Goal: Transaction & Acquisition: Purchase product/service

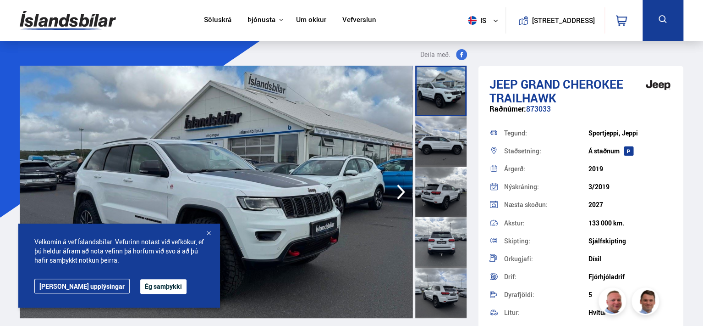
click at [140, 290] on button "Ég samþykki" at bounding box center [163, 286] width 46 height 15
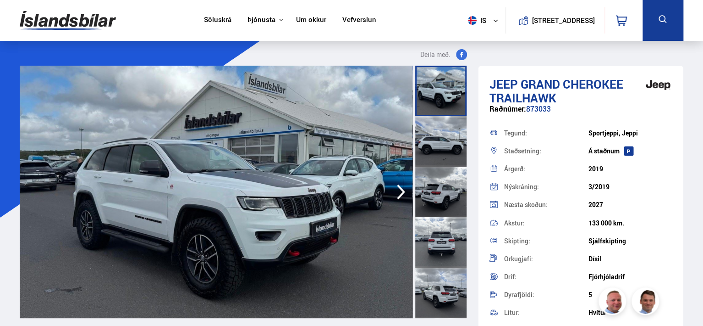
click at [399, 193] on icon "button" at bounding box center [401, 192] width 18 height 22
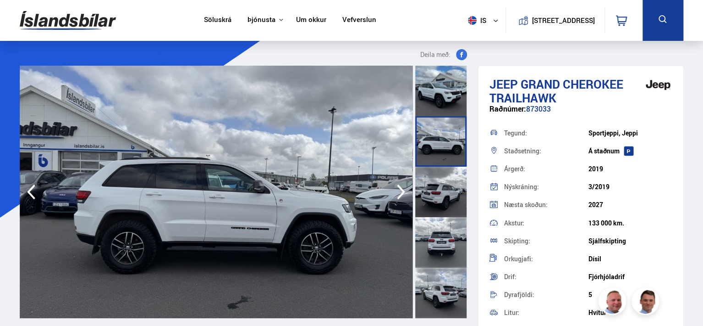
click at [399, 189] on icon "button" at bounding box center [401, 192] width 18 height 22
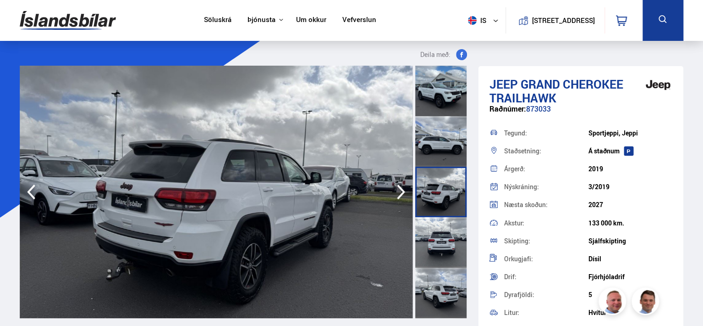
click at [399, 189] on icon "button" at bounding box center [401, 192] width 18 height 22
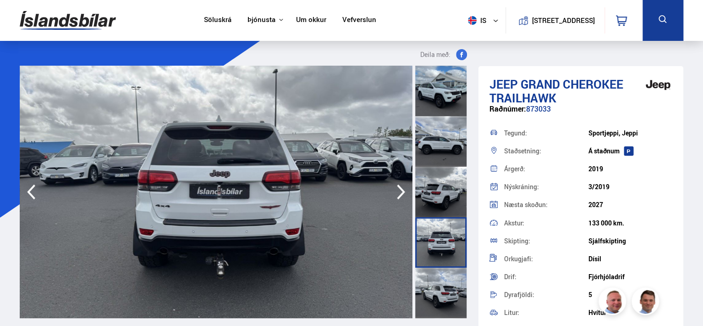
click at [399, 189] on icon "button" at bounding box center [401, 192] width 18 height 22
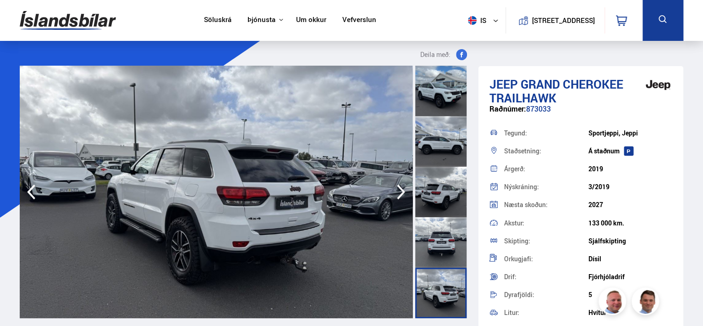
click at [399, 189] on icon "button" at bounding box center [401, 192] width 18 height 22
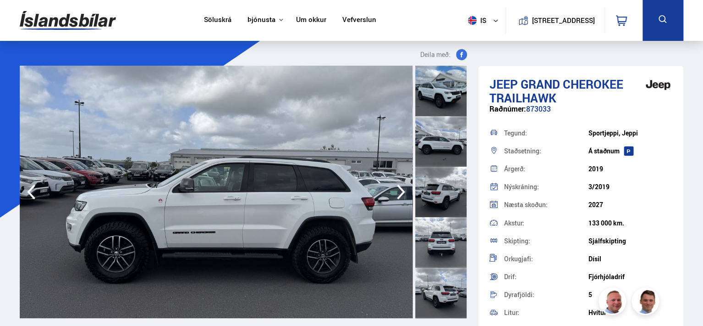
click at [389, 182] on img at bounding box center [216, 192] width 393 height 252
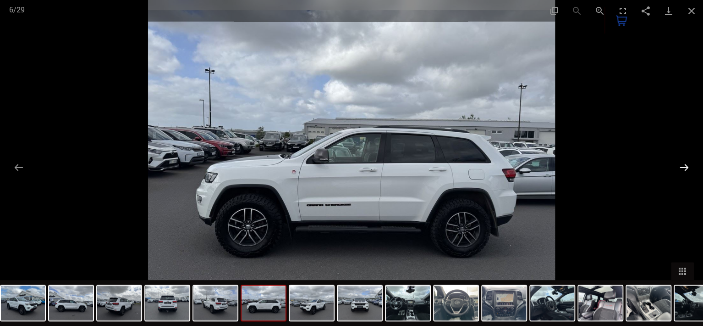
click at [686, 167] on button "Next slide" at bounding box center [684, 167] width 19 height 18
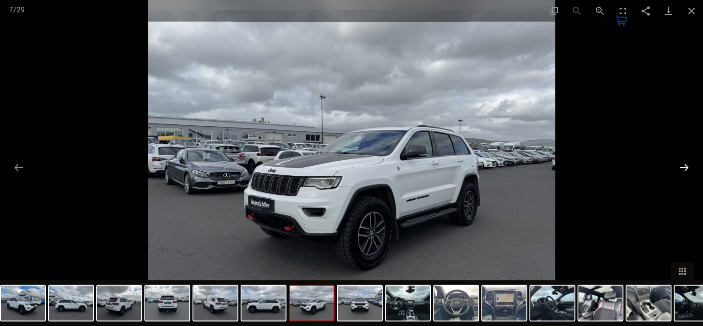
click at [684, 166] on button "Next slide" at bounding box center [684, 167] width 19 height 18
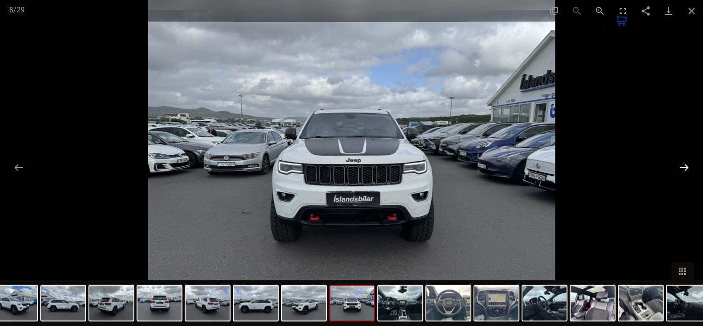
click at [684, 166] on button "Next slide" at bounding box center [684, 167] width 19 height 18
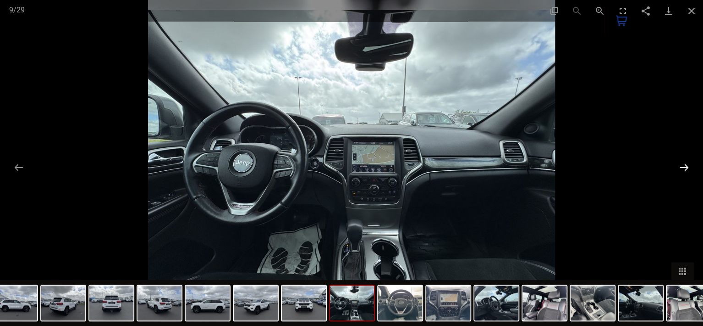
click at [684, 166] on button "Next slide" at bounding box center [684, 167] width 19 height 18
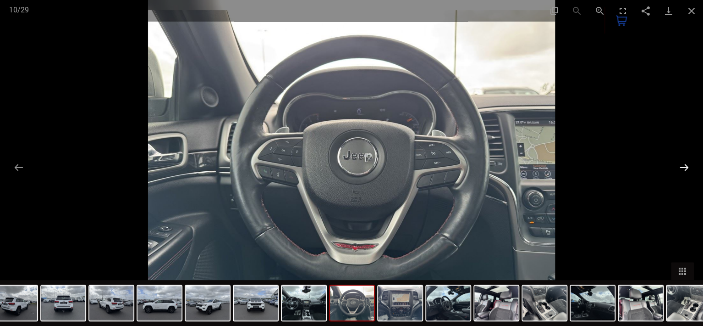
click at [684, 166] on button "Next slide" at bounding box center [684, 167] width 19 height 18
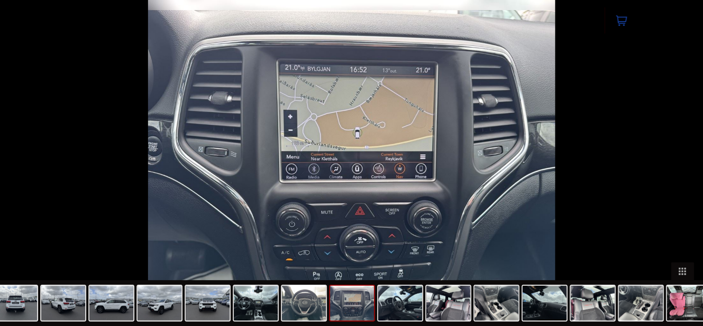
click at [684, 166] on button "Next slide" at bounding box center [689, 167] width 19 height 18
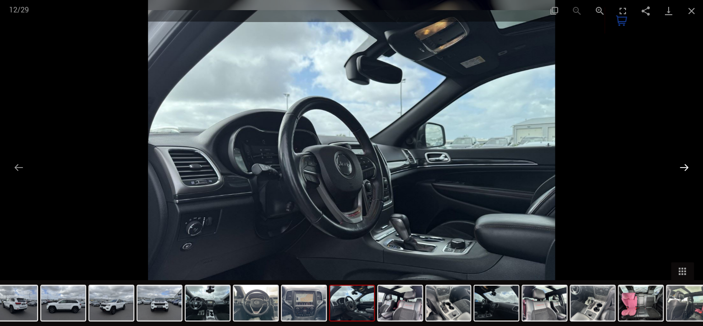
click at [684, 166] on button "Next slide" at bounding box center [684, 167] width 19 height 18
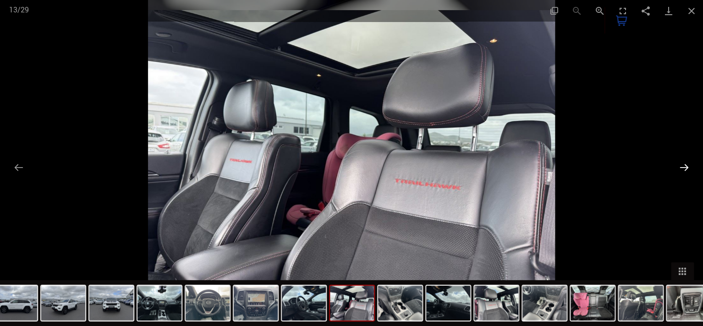
click at [684, 166] on button "Next slide" at bounding box center [684, 167] width 19 height 18
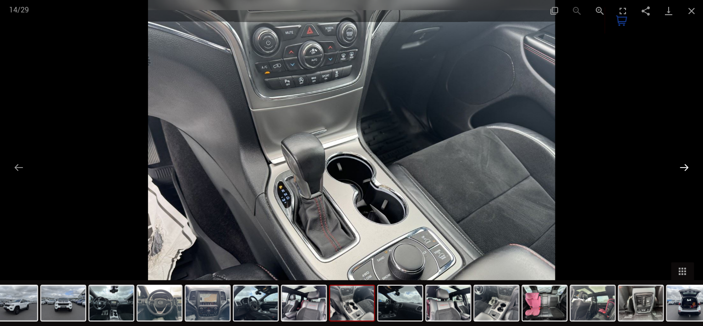
click at [684, 166] on button "Next slide" at bounding box center [684, 167] width 19 height 18
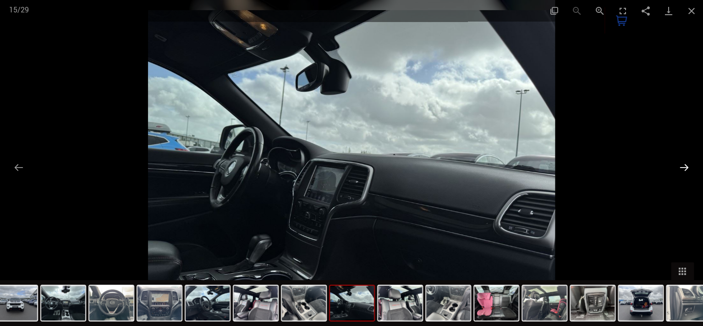
click at [684, 166] on button "Next slide" at bounding box center [684, 167] width 19 height 18
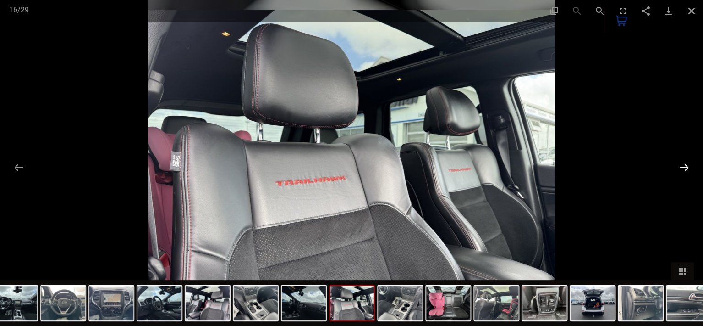
click at [684, 166] on button "Next slide" at bounding box center [684, 167] width 19 height 18
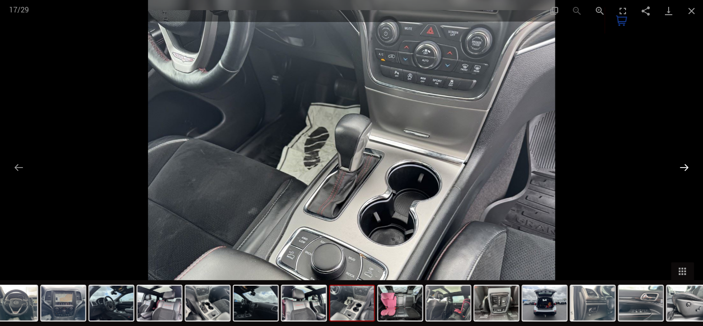
click at [684, 166] on button "Next slide" at bounding box center [684, 167] width 19 height 18
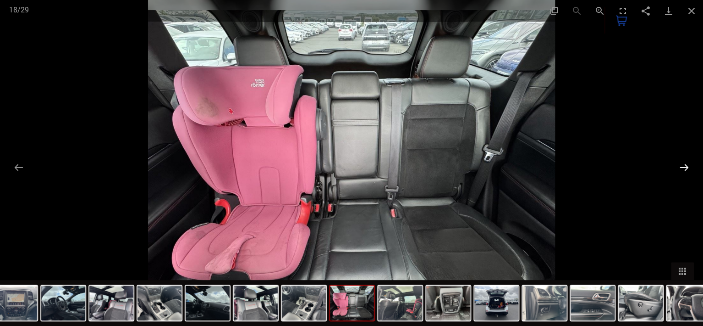
click at [684, 166] on button "Next slide" at bounding box center [684, 167] width 19 height 18
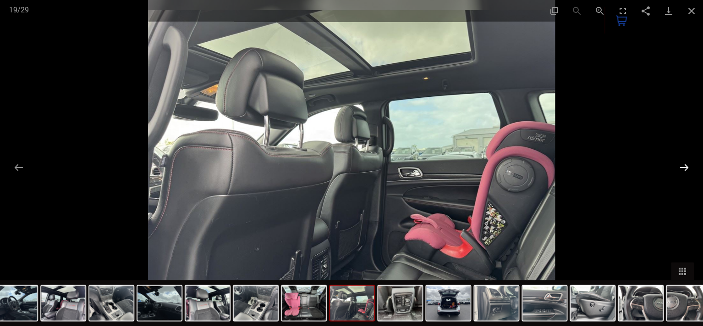
click at [684, 166] on button "Next slide" at bounding box center [684, 167] width 19 height 18
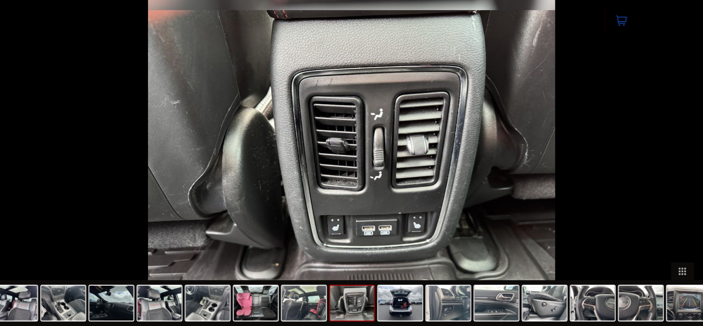
click at [684, 166] on button "Next slide" at bounding box center [689, 167] width 19 height 18
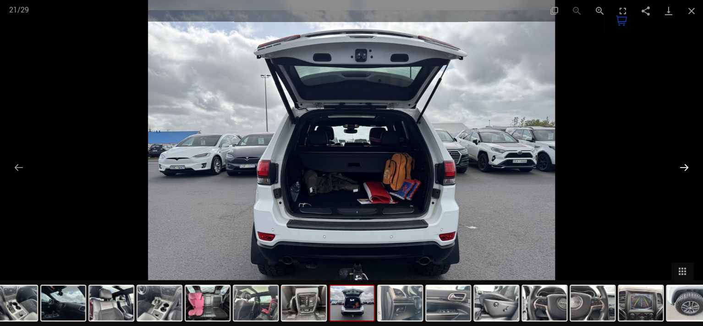
click at [684, 166] on button "Next slide" at bounding box center [684, 167] width 19 height 18
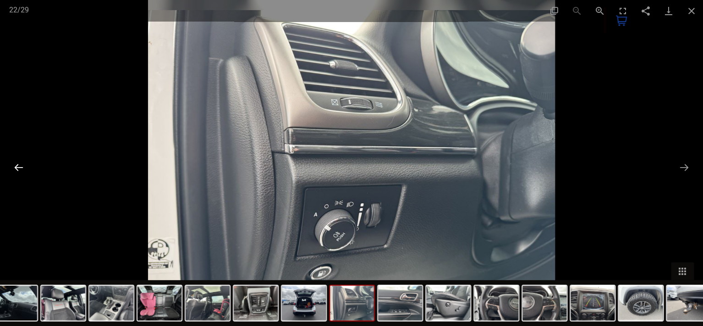
click at [17, 168] on button "Previous slide" at bounding box center [18, 167] width 19 height 18
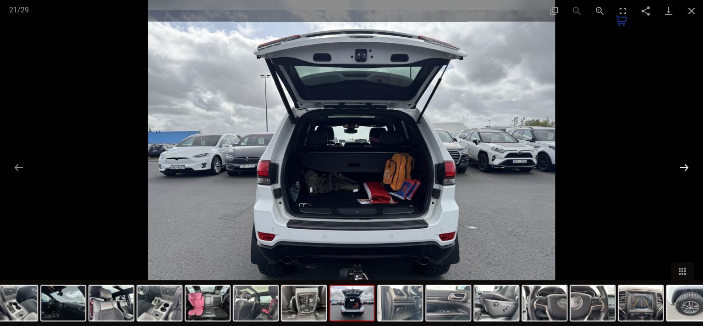
click at [684, 167] on button "Next slide" at bounding box center [684, 167] width 19 height 18
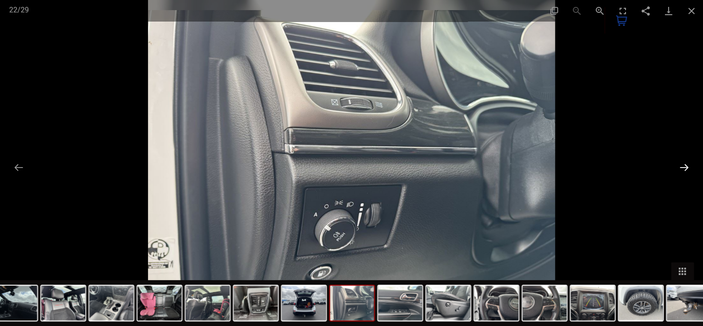
click at [684, 167] on button "Next slide" at bounding box center [684, 167] width 19 height 18
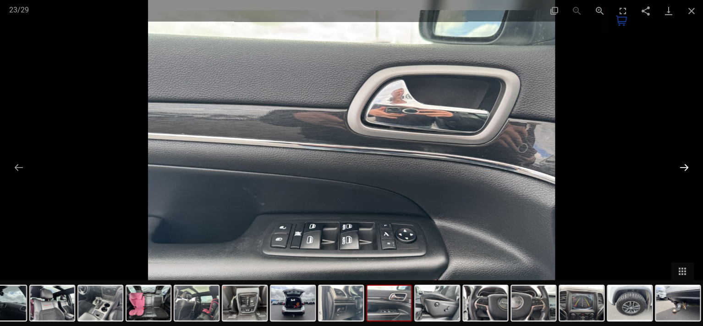
click at [683, 165] on button "Next slide" at bounding box center [684, 167] width 19 height 18
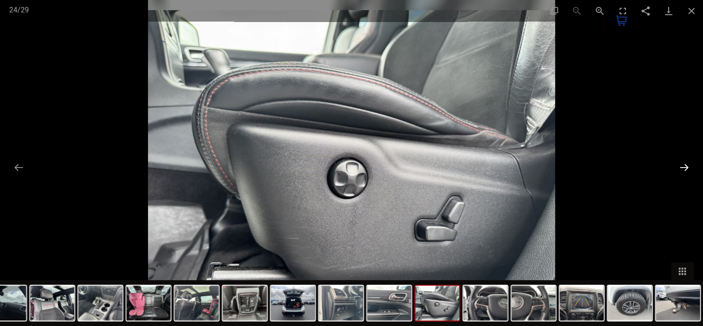
click at [683, 165] on button "Next slide" at bounding box center [684, 167] width 19 height 18
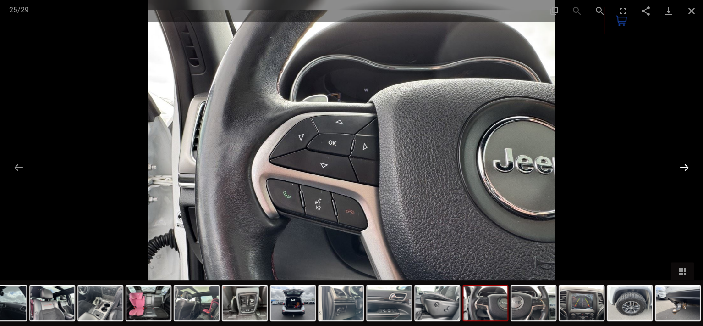
click at [683, 165] on button "Next slide" at bounding box center [684, 167] width 19 height 18
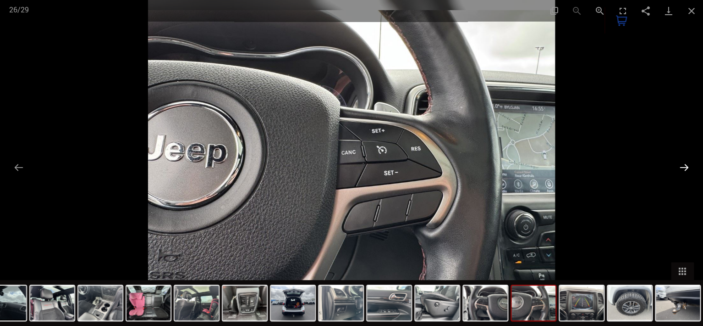
click at [683, 165] on button "Next slide" at bounding box center [684, 167] width 19 height 18
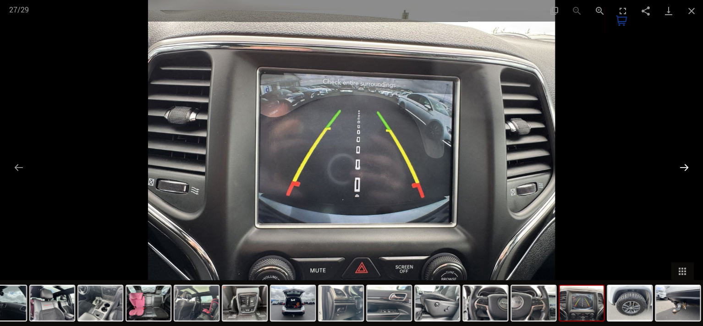
click at [683, 165] on button "Next slide" at bounding box center [684, 167] width 19 height 18
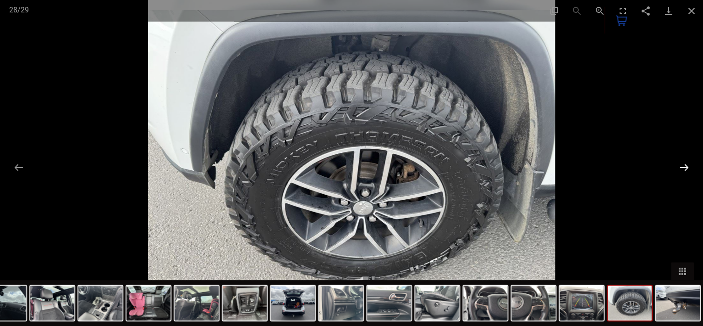
click at [683, 165] on button "Next slide" at bounding box center [684, 167] width 19 height 18
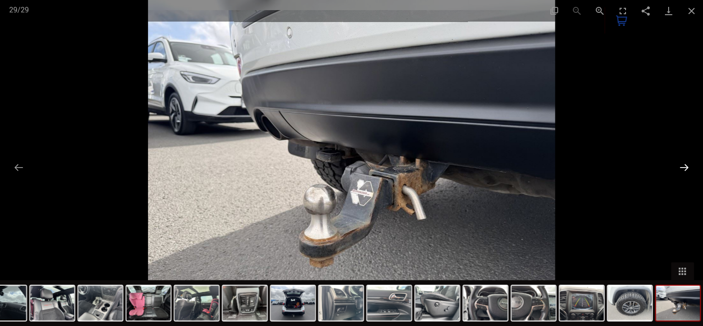
click at [683, 165] on button "Next slide" at bounding box center [684, 167] width 19 height 18
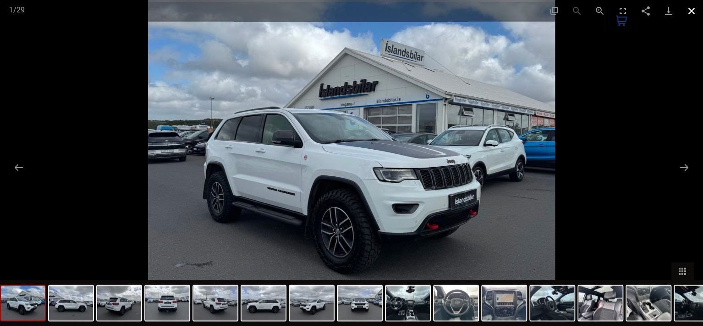
click at [695, 11] on button "Close gallery" at bounding box center [692, 11] width 23 height 22
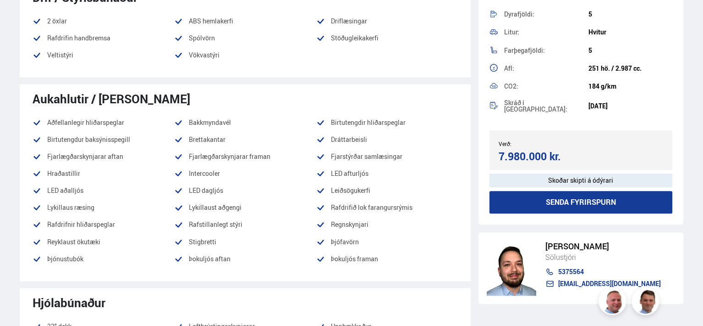
scroll to position [237, 0]
